Goal: Check status: Check status

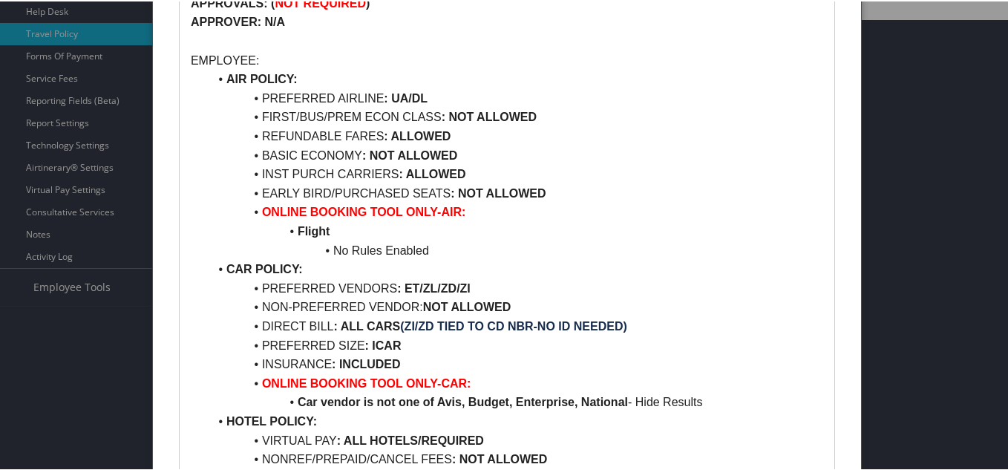
scroll to position [443, 0]
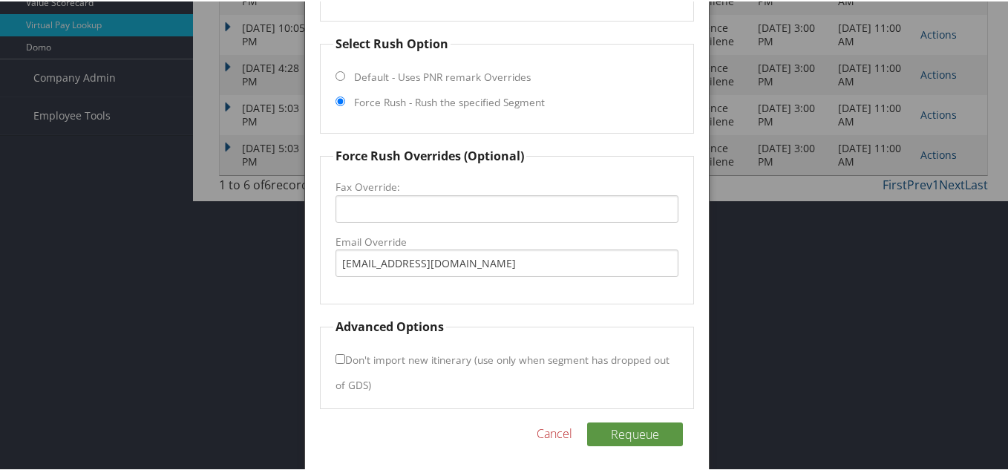
drag, startPoint x: 547, startPoint y: 425, endPoint x: 533, endPoint y: 411, distance: 19.9
click at [547, 426] on link "Cancel" at bounding box center [555, 432] width 36 height 18
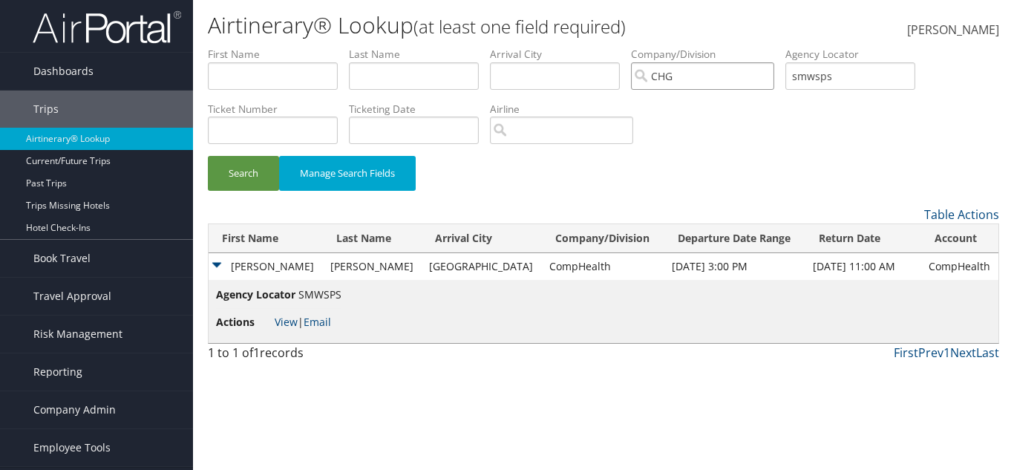
drag, startPoint x: 749, startPoint y: 79, endPoint x: 854, endPoint y: 71, distance: 105.0
click at [750, 79] on input "CHG" at bounding box center [702, 75] width 143 height 27
drag, startPoint x: 886, startPoint y: 74, endPoint x: 774, endPoint y: 97, distance: 114.6
click at [774, 47] on ul "First Name Last Name Departure City Arrival City Company/Division Airport/City …" at bounding box center [603, 47] width 791 height 0
paste input "D35TB3"
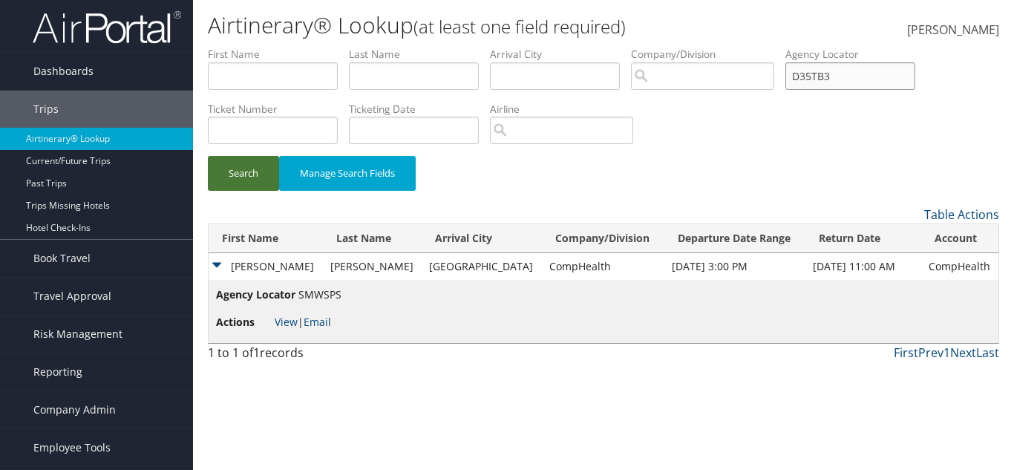
type input "D35TB3"
click at [243, 167] on button "Search" at bounding box center [243, 173] width 71 height 35
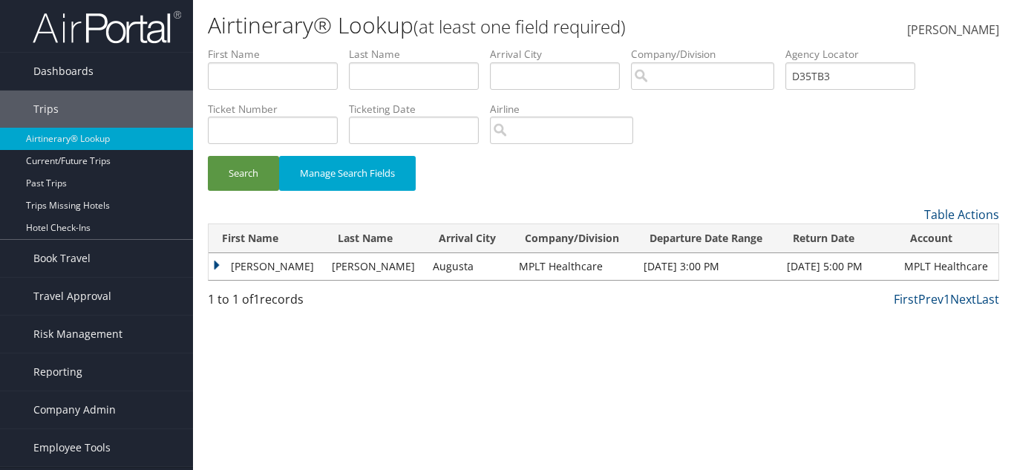
click at [270, 272] on td "ISAAC BENJAMIN" at bounding box center [267, 266] width 116 height 27
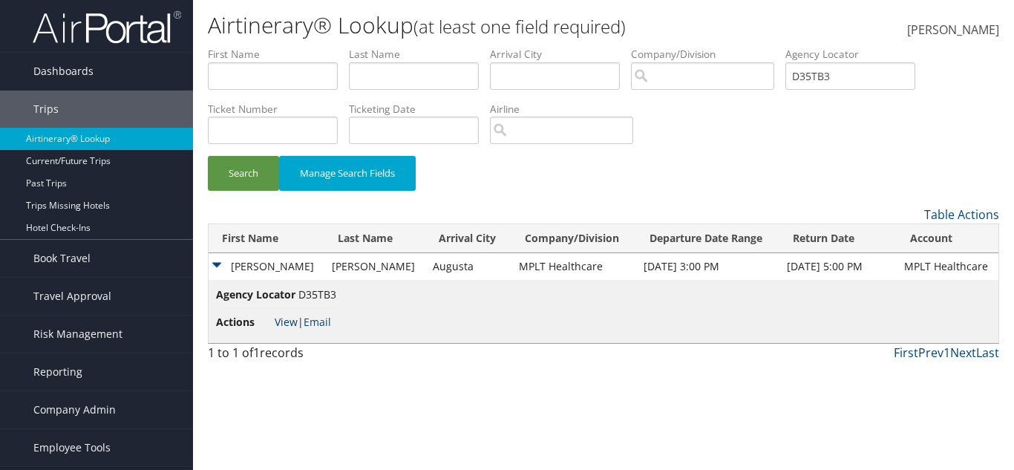
click at [279, 317] on link "View" at bounding box center [286, 322] width 23 height 14
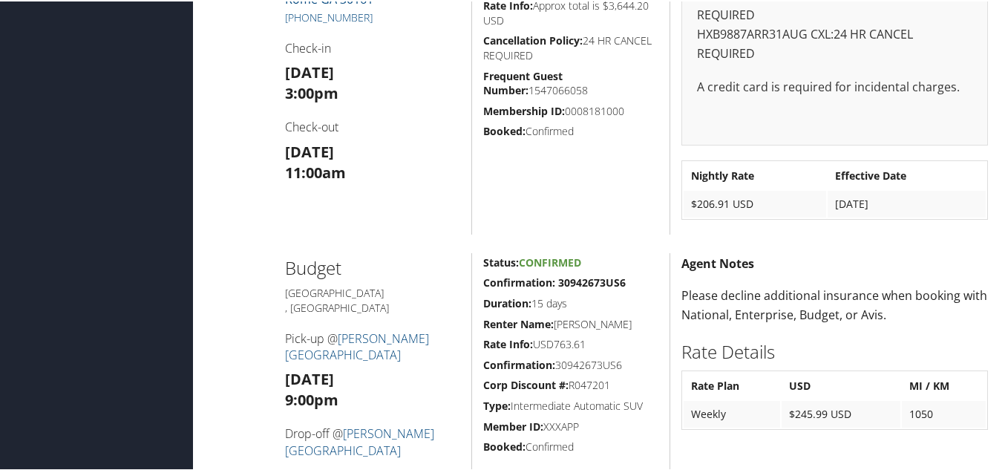
scroll to position [644, 0]
